Goal: Check status: Check status

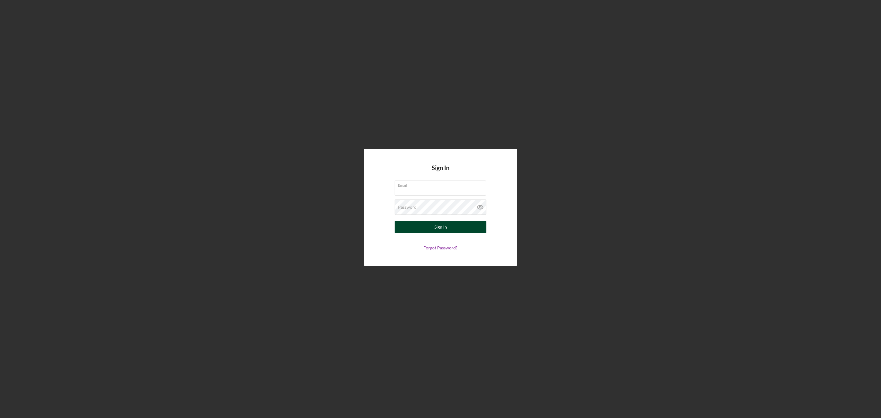
type input "[EMAIL_ADDRESS][DOMAIN_NAME]"
click at [406, 226] on button "Sign In" at bounding box center [441, 227] width 92 height 12
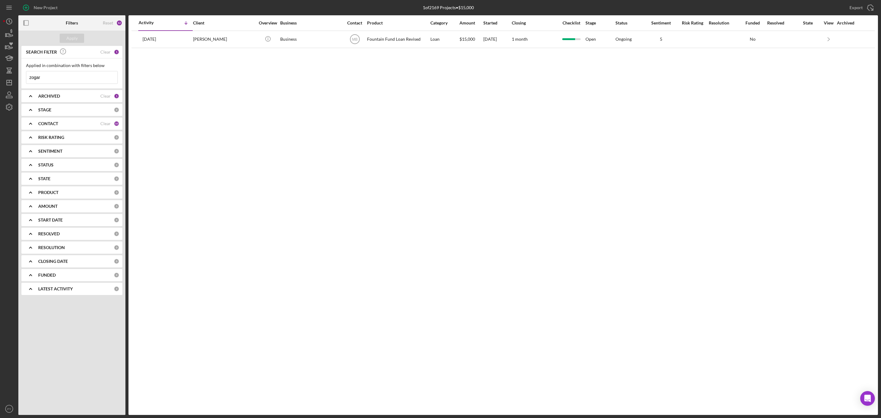
click at [65, 77] on input "zogar" at bounding box center [71, 77] width 91 height 12
type input "z"
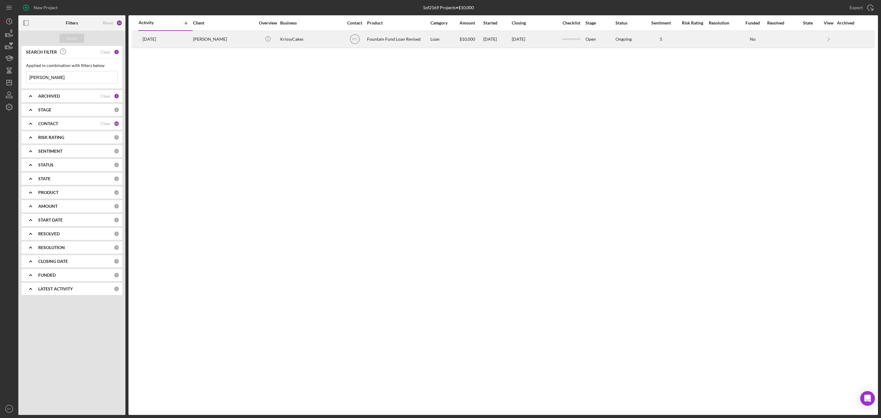
type input "[PERSON_NAME]"
click at [220, 38] on div "[PERSON_NAME]" at bounding box center [223, 39] width 61 height 16
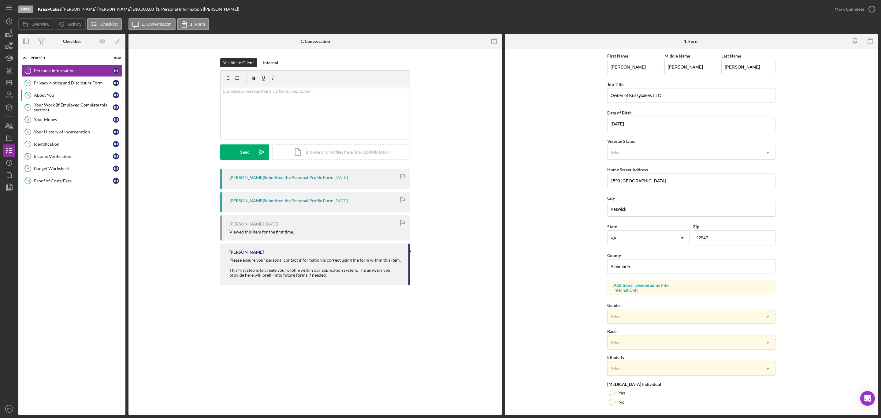
click at [73, 93] on div "About You" at bounding box center [73, 95] width 79 height 5
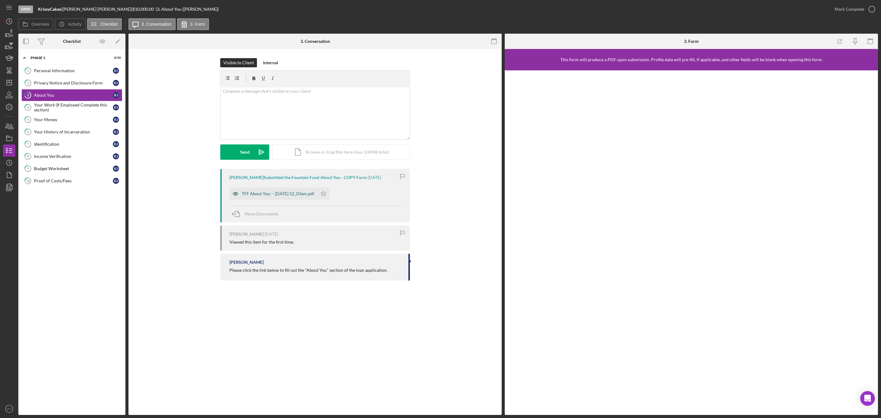
click at [256, 193] on div "TFF About You -- [DATE] 12_03am.pdf" at bounding box center [278, 193] width 73 height 5
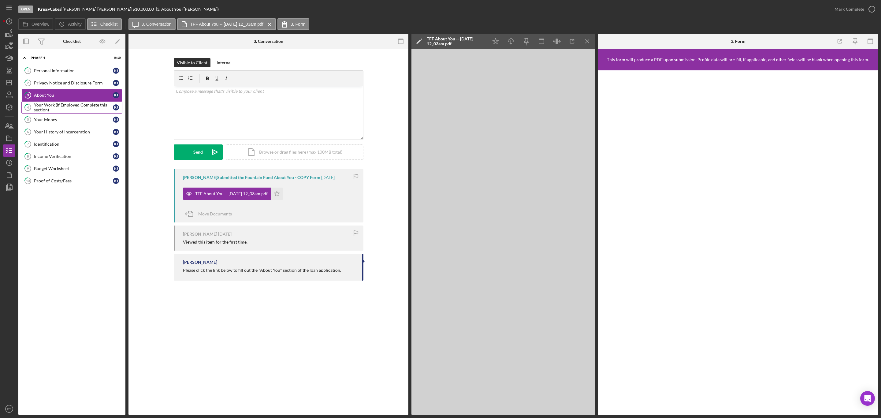
click at [86, 110] on div "Your Work (If Employed Complete this section)" at bounding box center [73, 108] width 79 height 10
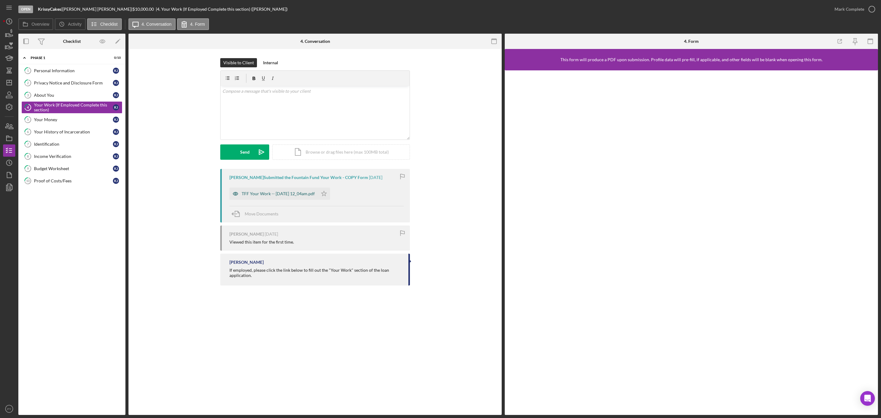
click at [260, 195] on div "TFF Your Work -- [DATE] 12_04am.pdf" at bounding box center [278, 193] width 73 height 5
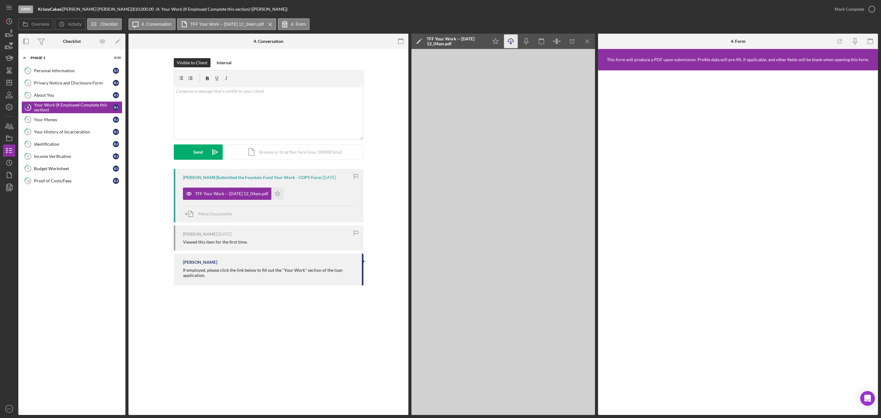
click at [509, 43] on icon "Icon/Download" at bounding box center [511, 42] width 14 height 14
click at [62, 124] on link "5 Your Money K J" at bounding box center [71, 120] width 101 height 12
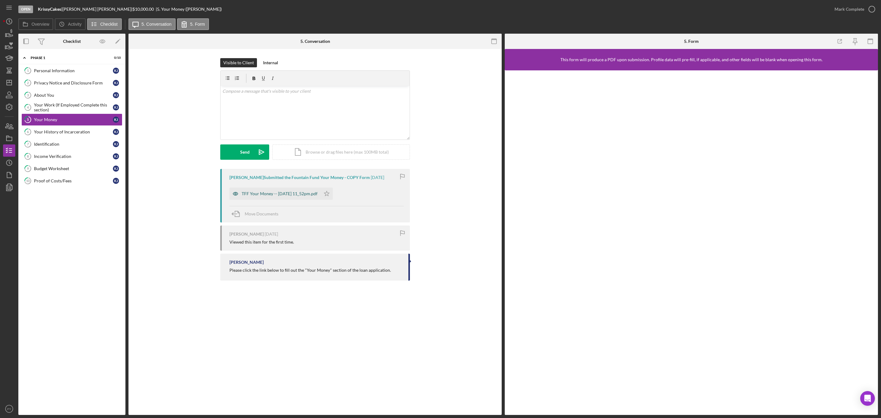
click at [250, 191] on div "TFF Your Money -- [DATE] 11_52pm.pdf" at bounding box center [275, 194] width 91 height 12
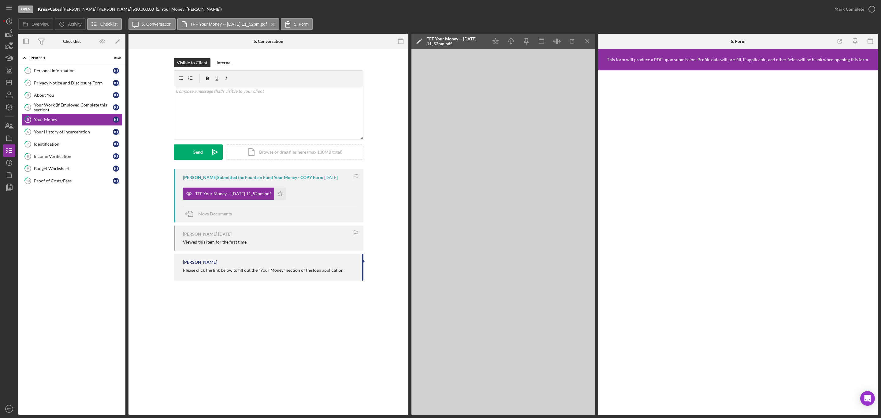
click at [510, 48] on div "Icon/Star Icon/Download Icon/Menu Close" at bounding box center [541, 41] width 107 height 15
click at [510, 45] on icon "Icon/Download" at bounding box center [511, 42] width 14 height 14
click at [91, 133] on div "Your History of Incarceration" at bounding box center [73, 131] width 79 height 5
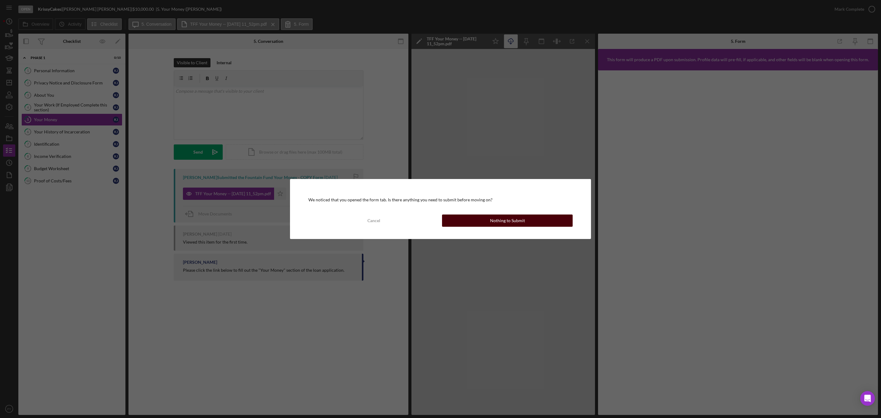
click at [473, 219] on button "Nothing to Submit" at bounding box center [507, 221] width 131 height 12
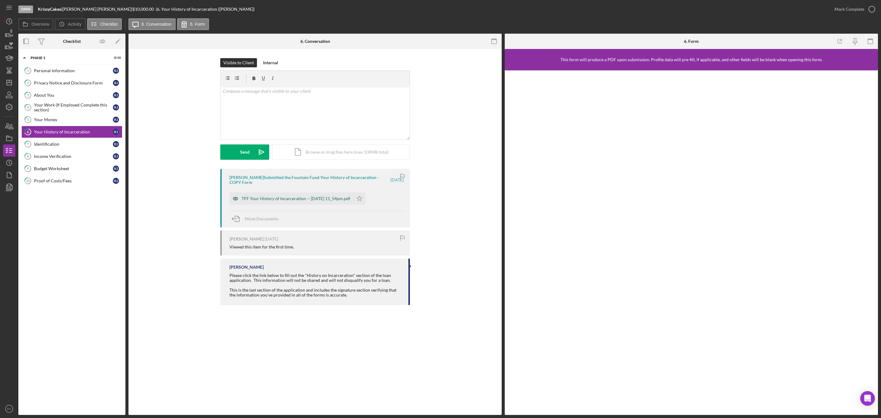
click at [329, 196] on div "TFF Your History of Incarceration -- [DATE] 11_54pm.pdf" at bounding box center [296, 198] width 109 height 5
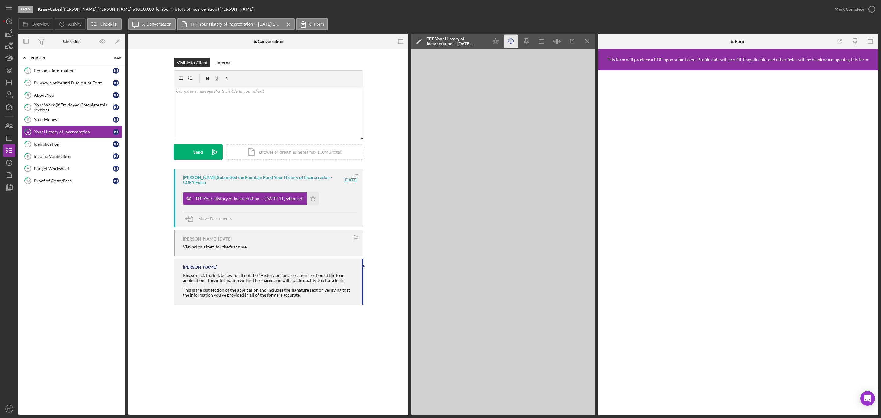
click at [511, 44] on icon "Icon/Download" at bounding box center [511, 42] width 14 height 14
click at [70, 143] on link "7 Identification K J" at bounding box center [71, 144] width 101 height 12
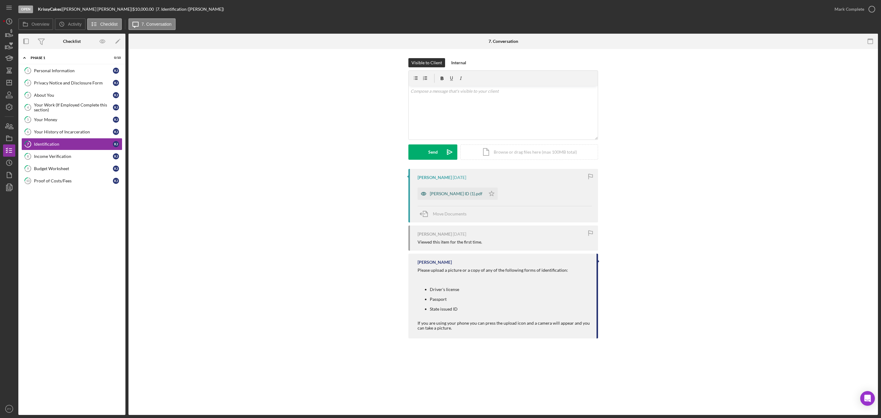
click at [438, 191] on div "[PERSON_NAME] ID (1).pdf" at bounding box center [452, 194] width 68 height 12
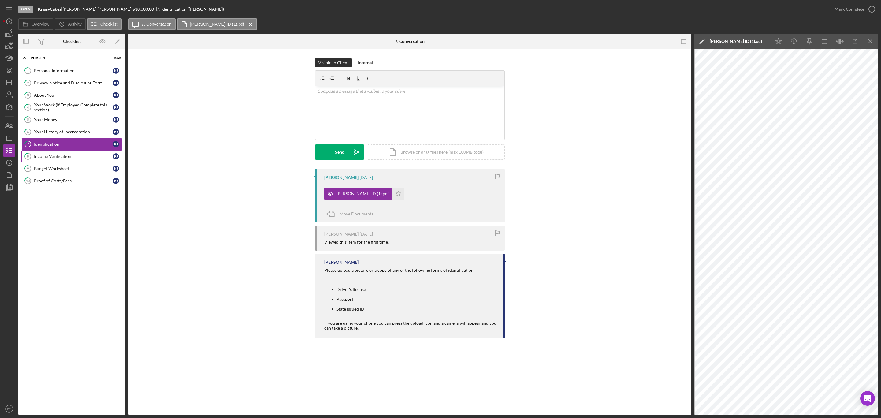
click at [61, 159] on div "Income Verification" at bounding box center [73, 156] width 79 height 5
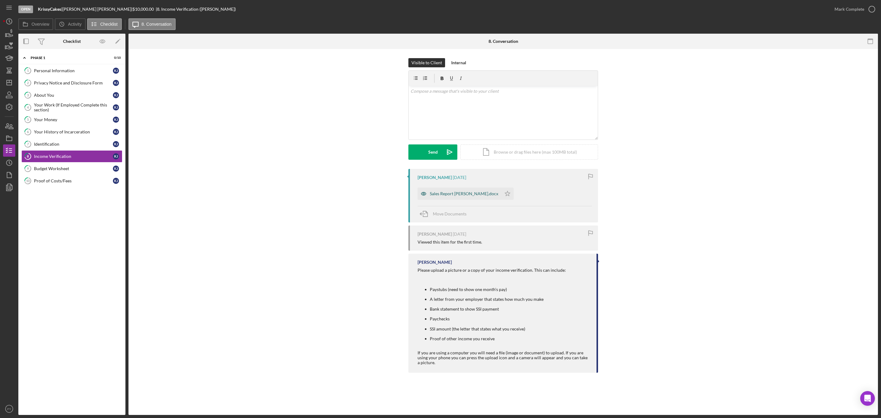
click at [439, 193] on div "Sales Report [PERSON_NAME].docx" at bounding box center [464, 193] width 69 height 5
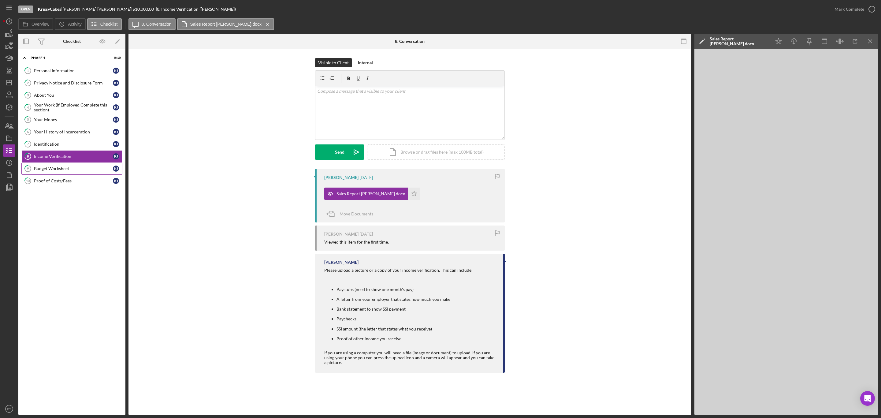
click at [64, 170] on div "Budget Worksheet" at bounding box center [73, 168] width 79 height 5
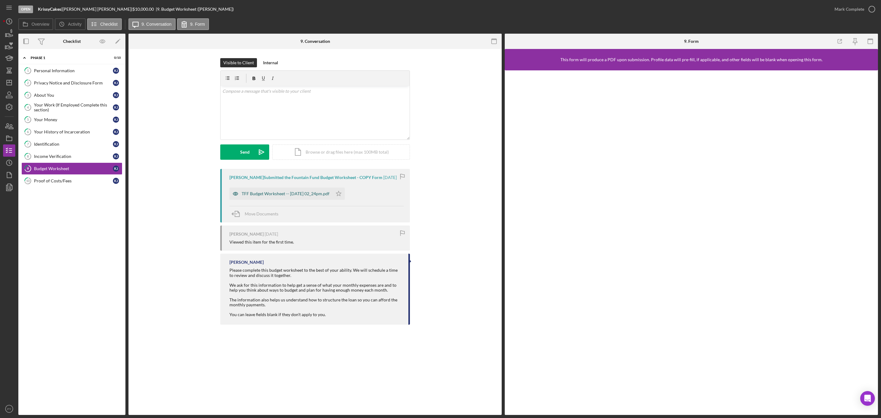
click at [251, 188] on div "TFF Budget Worksheet -- [DATE] 02_24pm.pdf" at bounding box center [281, 194] width 103 height 12
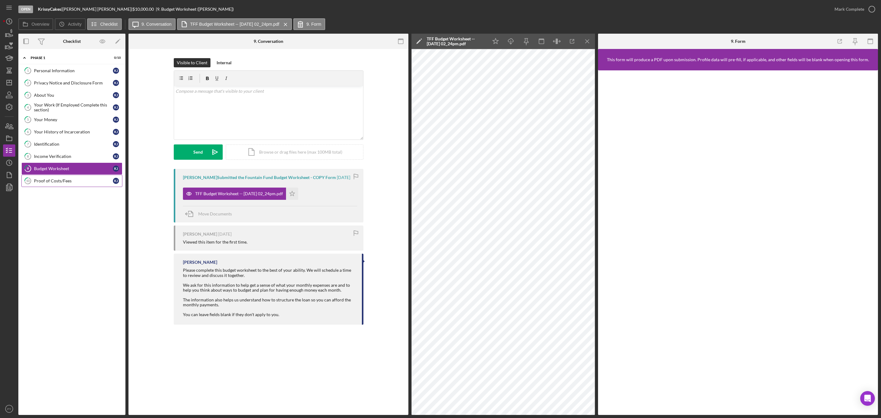
click at [49, 183] on div "Proof of Costs/Fees" at bounding box center [73, 180] width 79 height 5
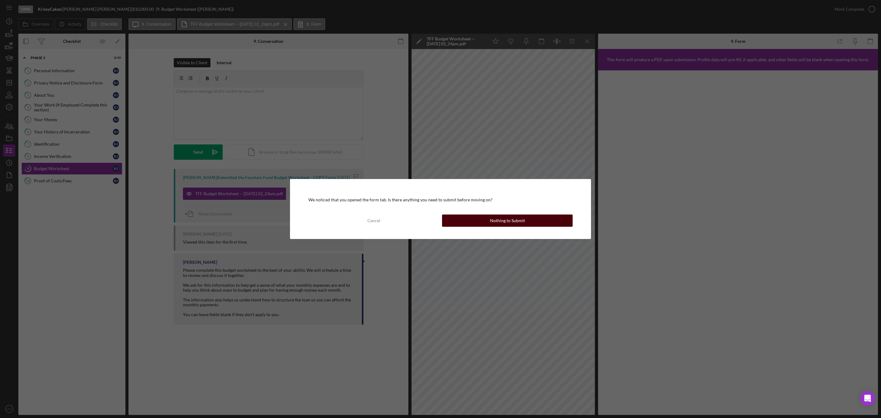
click at [454, 220] on button "Nothing to Submit" at bounding box center [507, 221] width 131 height 12
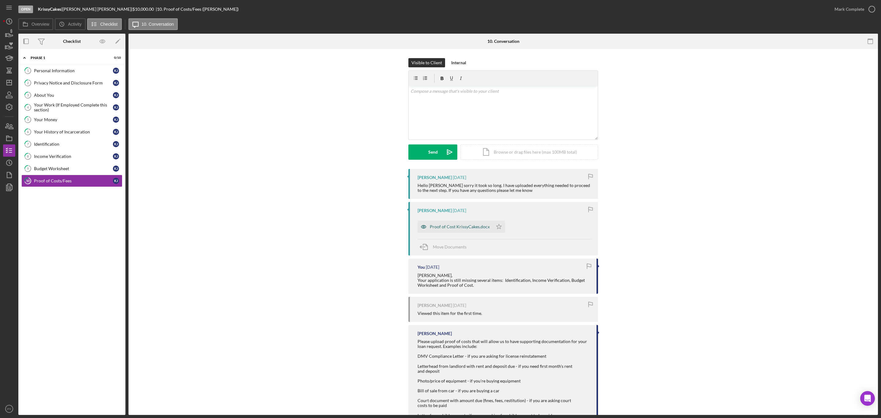
click at [435, 229] on div "Proof of Cost KrissyCakes.docx" at bounding box center [460, 226] width 60 height 5
